Goal: Task Accomplishment & Management: Use online tool/utility

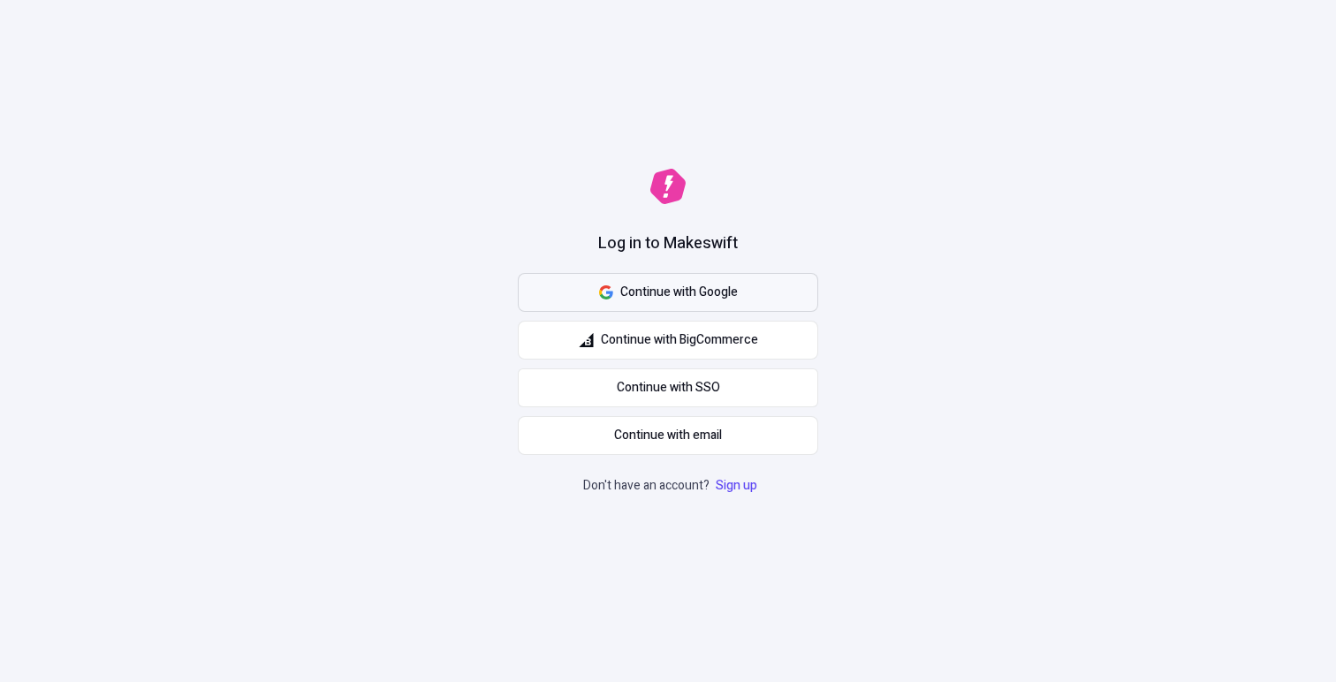
click at [694, 300] on span "Continue with Google" at bounding box center [679, 292] width 118 height 19
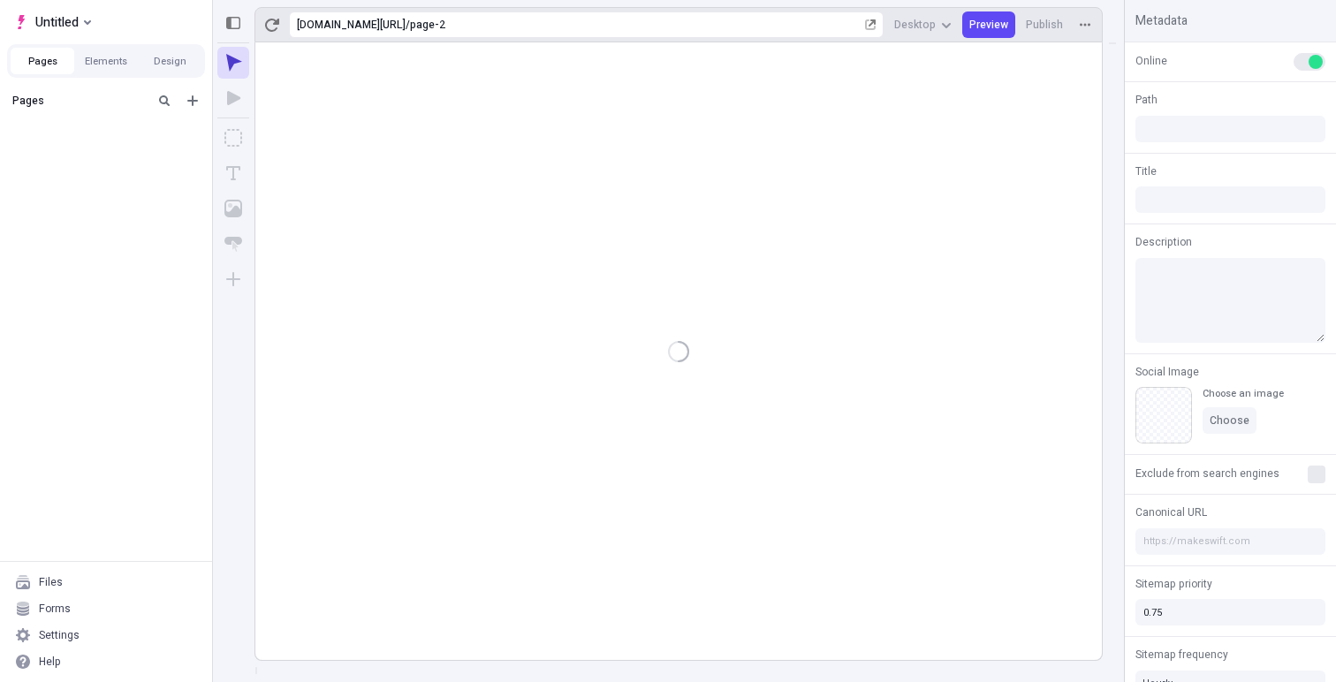
type input "/page-2"
